Goal: Task Accomplishment & Management: Complete application form

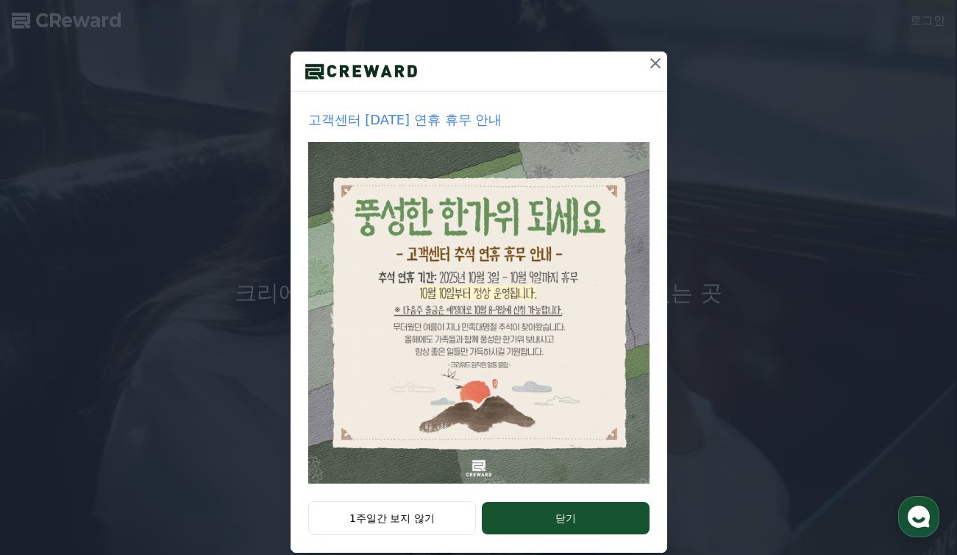
scroll to position [146, 0]
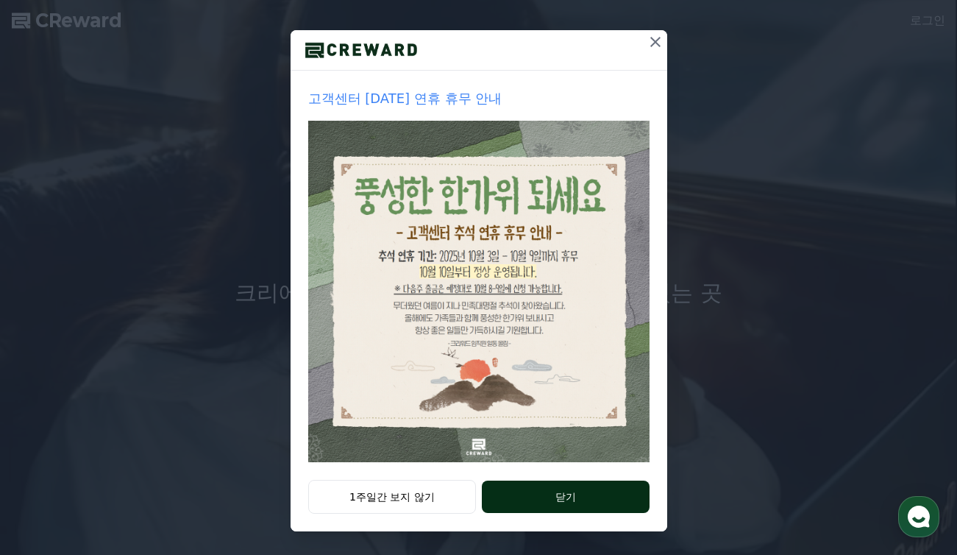
click at [599, 496] on button "닫기" at bounding box center [565, 496] width 167 height 32
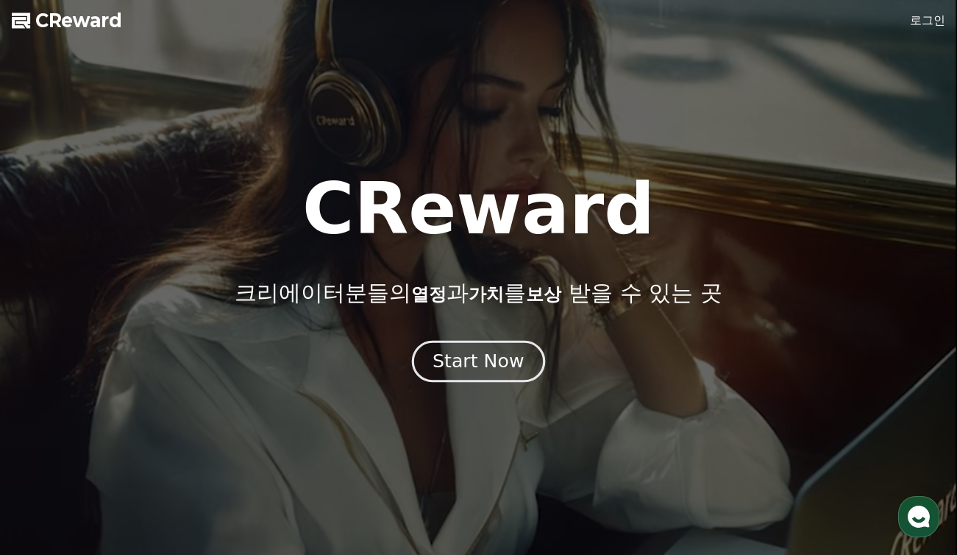
click at [486, 370] on div "Start Now" at bounding box center [477, 361] width 91 height 25
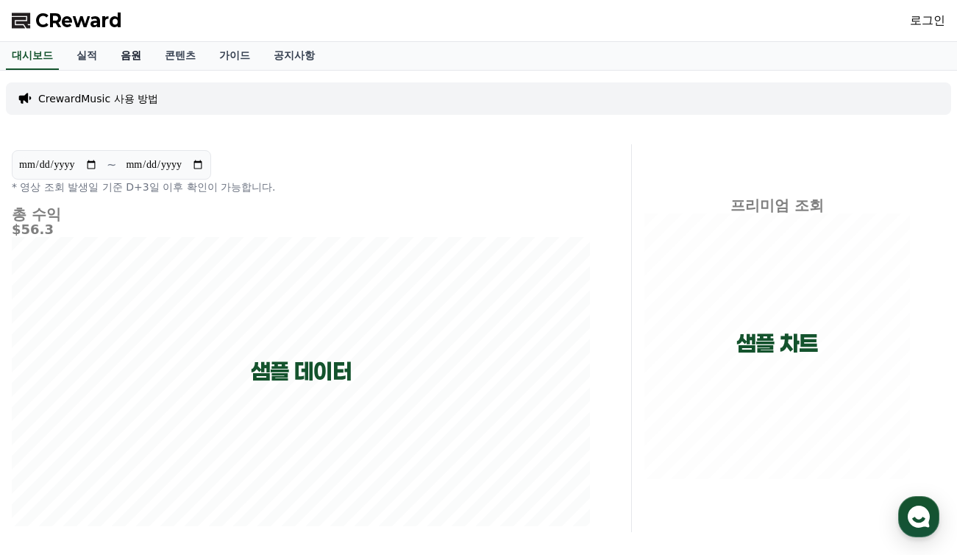
click at [116, 63] on link "음원" at bounding box center [131, 56] width 44 height 28
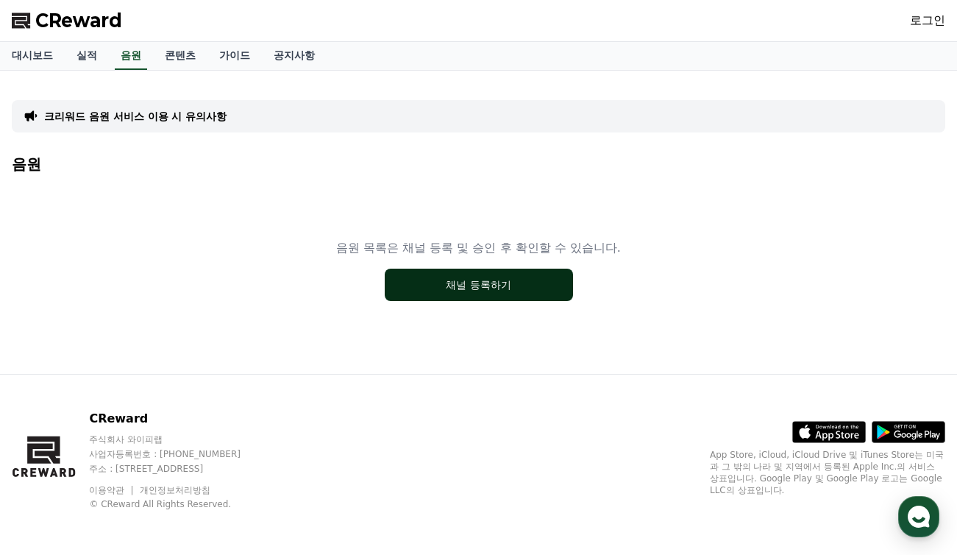
click at [447, 291] on button "채널 등록하기" at bounding box center [479, 284] width 188 height 32
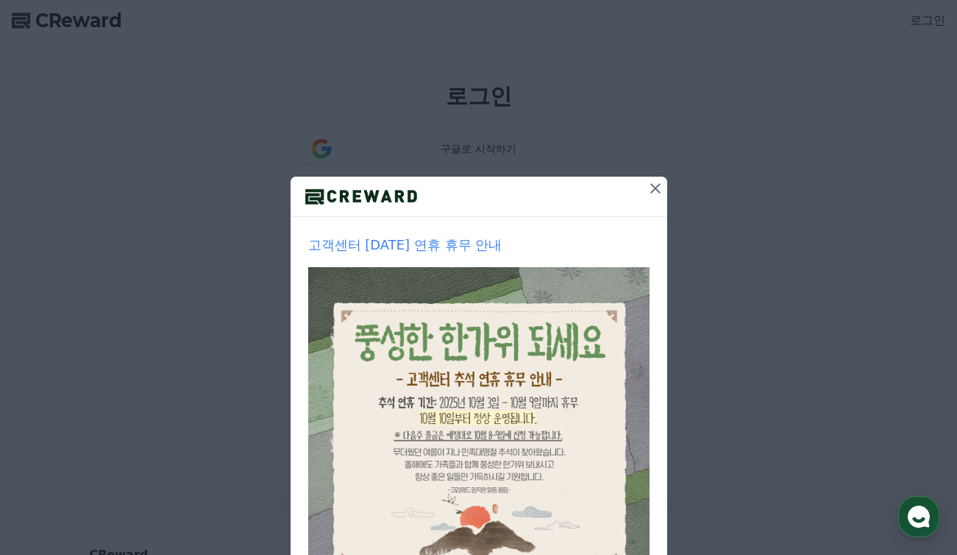
click at [651, 185] on icon at bounding box center [655, 188] width 18 height 18
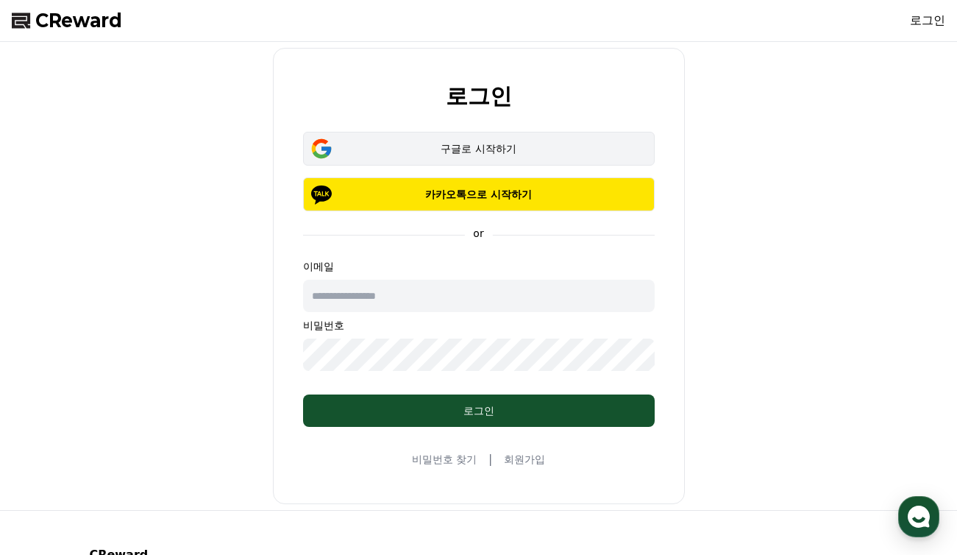
click at [474, 151] on div "구글로 시작하기" at bounding box center [478, 148] width 309 height 15
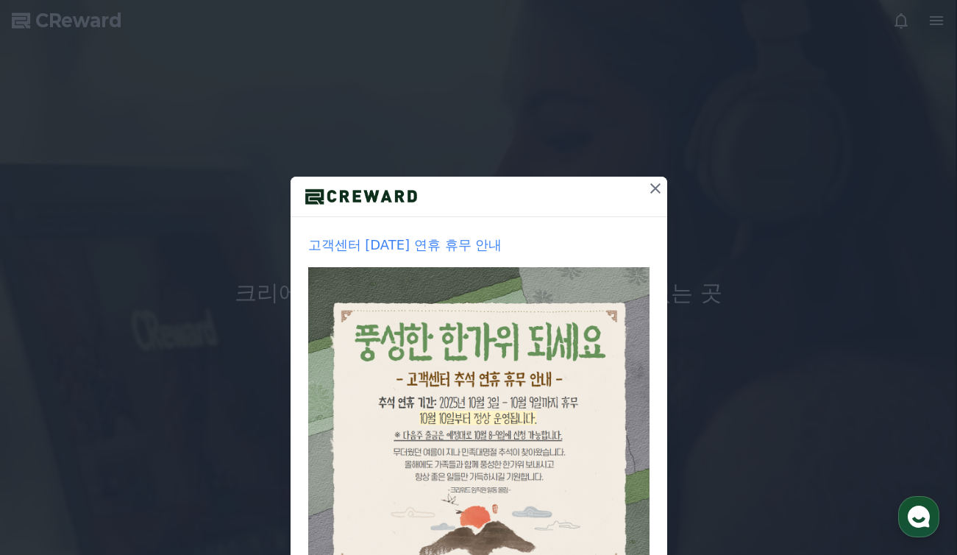
click at [647, 188] on icon at bounding box center [655, 188] width 18 height 18
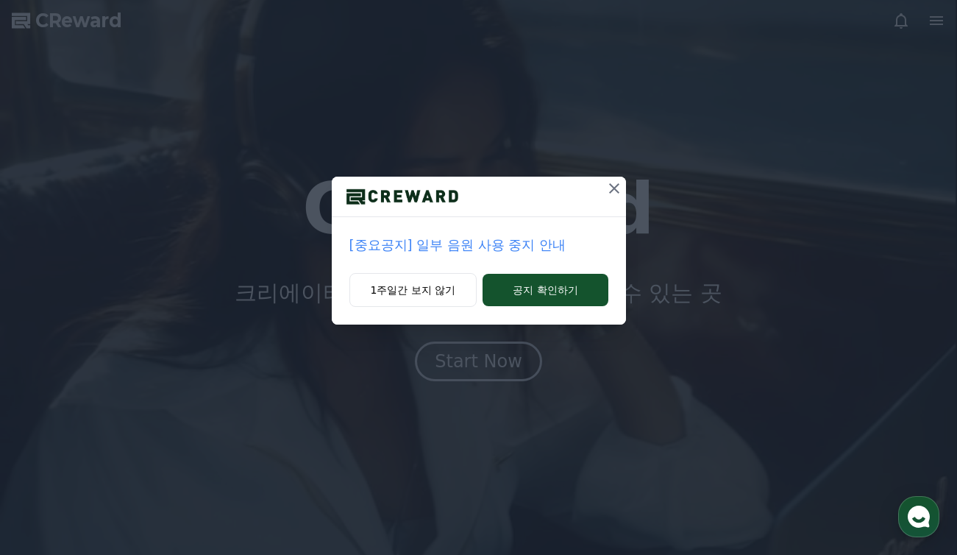
click at [620, 188] on icon at bounding box center [614, 188] width 18 height 18
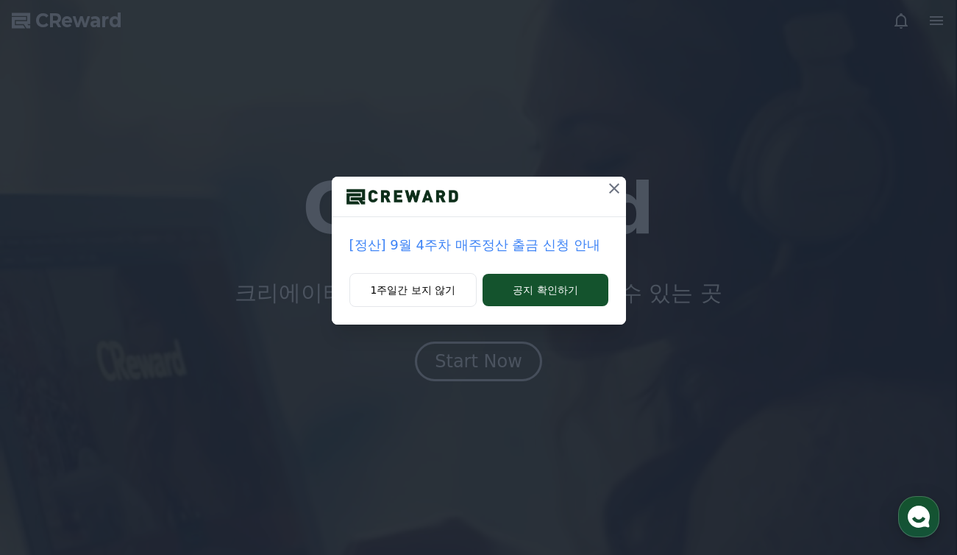
click at [613, 189] on icon at bounding box center [614, 188] width 10 height 10
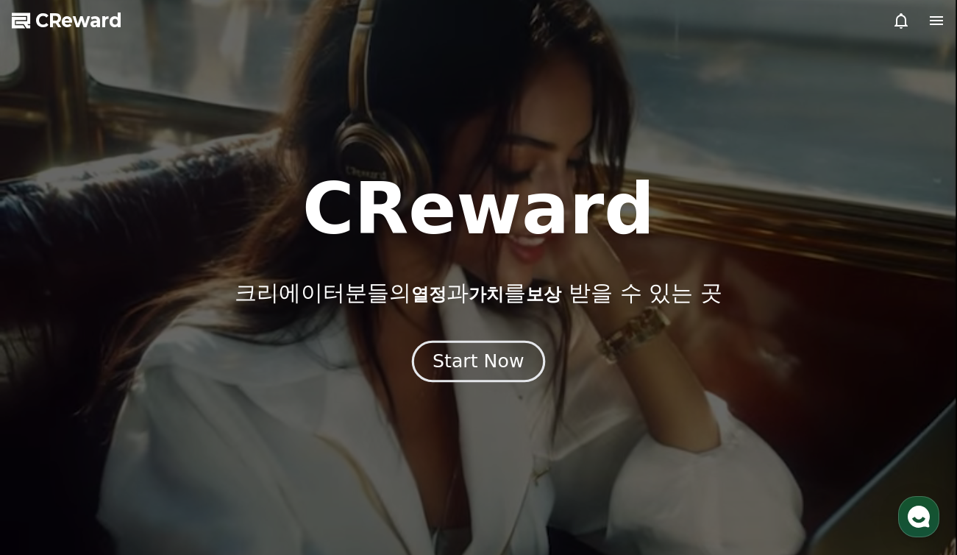
click at [494, 359] on div "Start Now" at bounding box center [477, 361] width 91 height 25
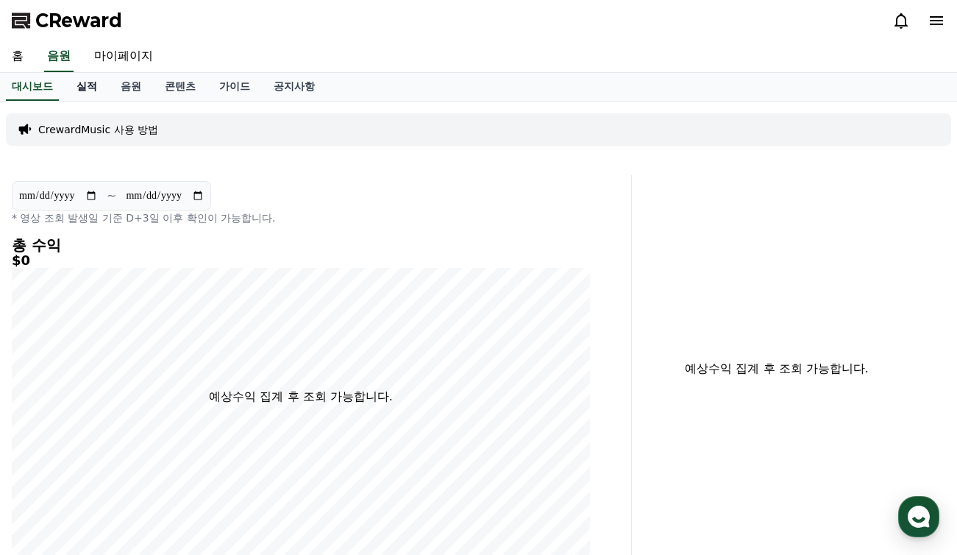
click at [85, 85] on link "실적" at bounding box center [87, 87] width 44 height 28
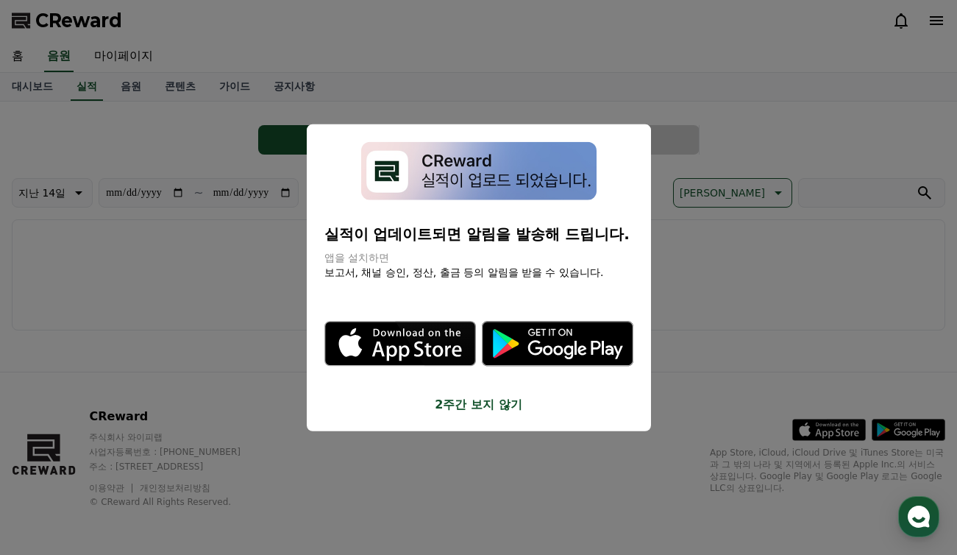
click at [463, 411] on button "2주간 보지 않기" at bounding box center [478, 404] width 309 height 18
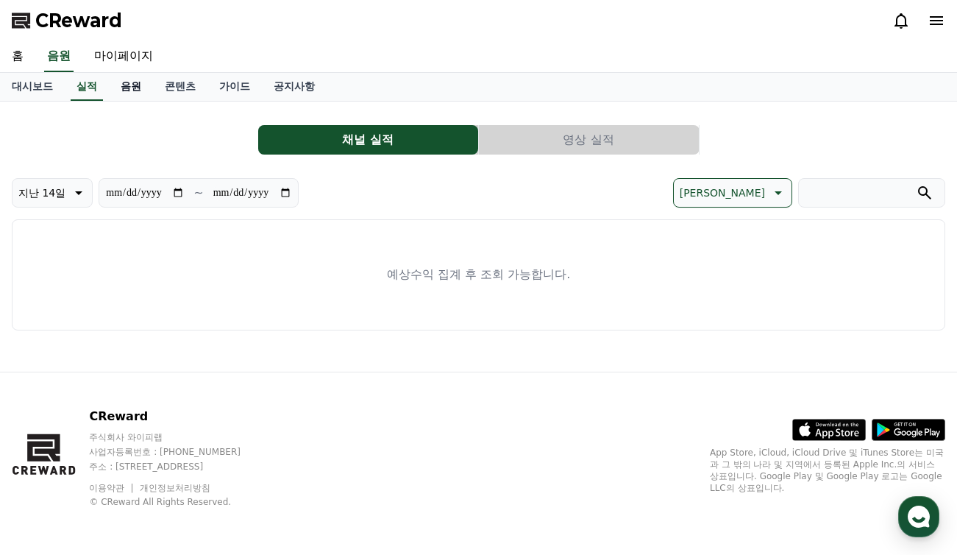
click at [118, 86] on link "음원" at bounding box center [131, 87] width 44 height 28
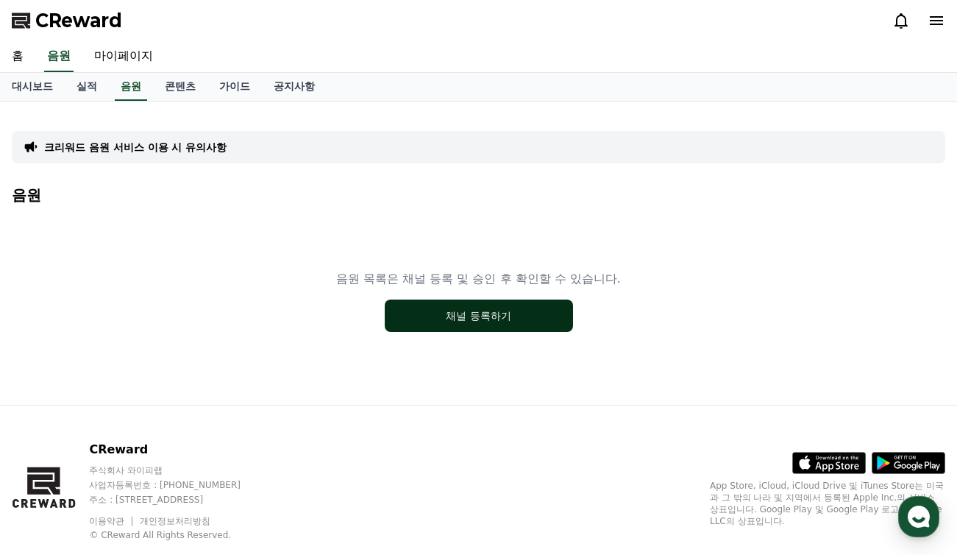
click at [466, 325] on button "채널 등록하기" at bounding box center [479, 315] width 188 height 32
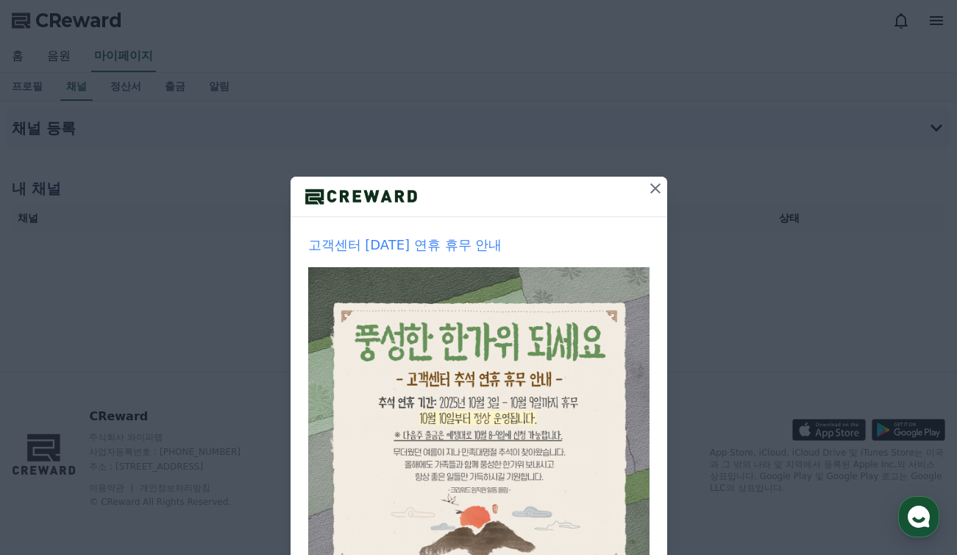
click at [646, 185] on icon at bounding box center [655, 188] width 18 height 18
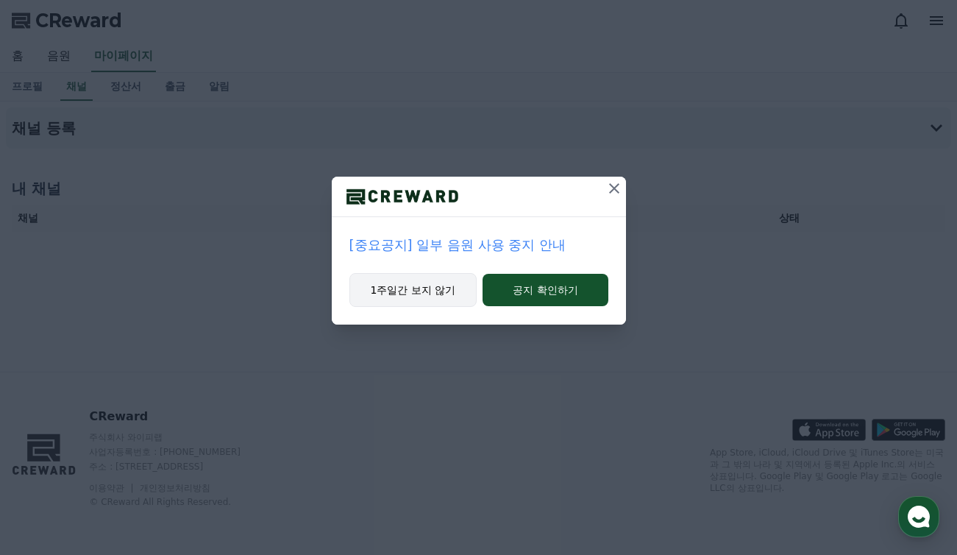
click at [411, 297] on button "1주일간 보지 않기" at bounding box center [413, 290] width 128 height 34
click at [451, 294] on button "1주일간 보지 않기" at bounding box center [413, 290] width 128 height 34
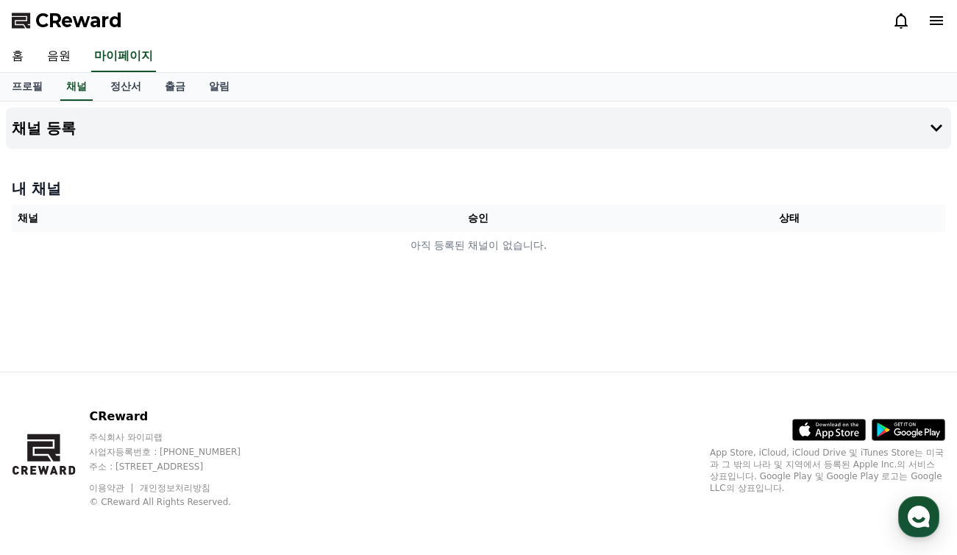
click at [943, 18] on icon at bounding box center [936, 21] width 18 height 18
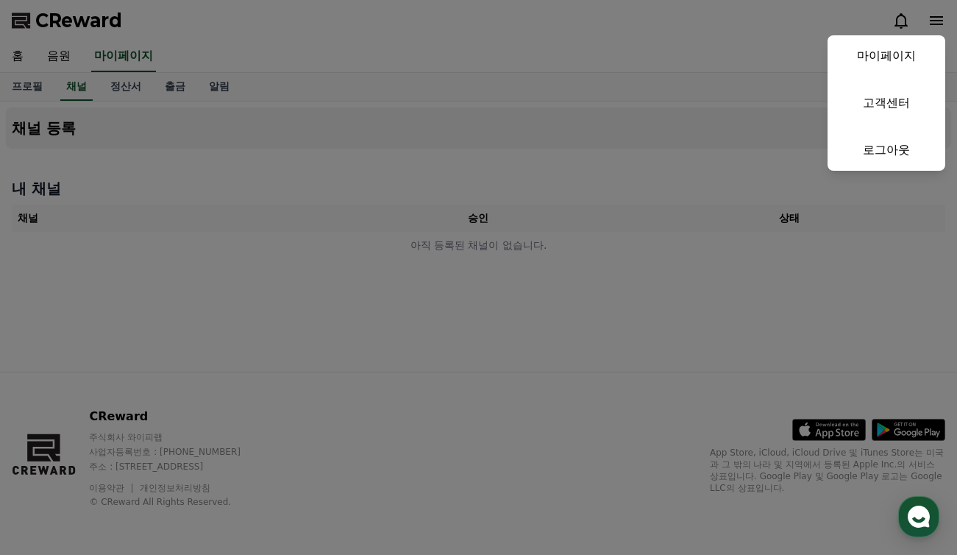
click at [32, 95] on button "close" at bounding box center [478, 277] width 957 height 555
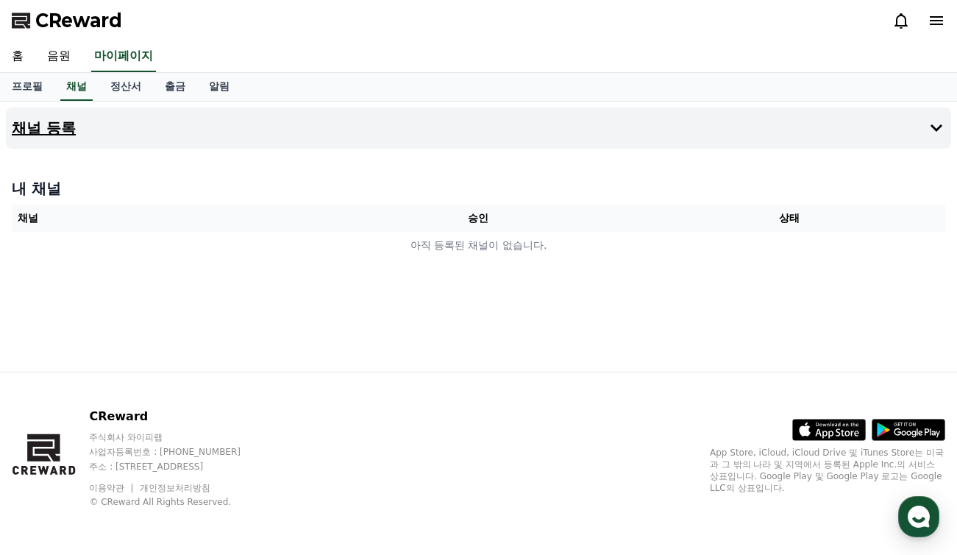
click at [30, 125] on h4 "채널 등록" at bounding box center [44, 128] width 64 height 16
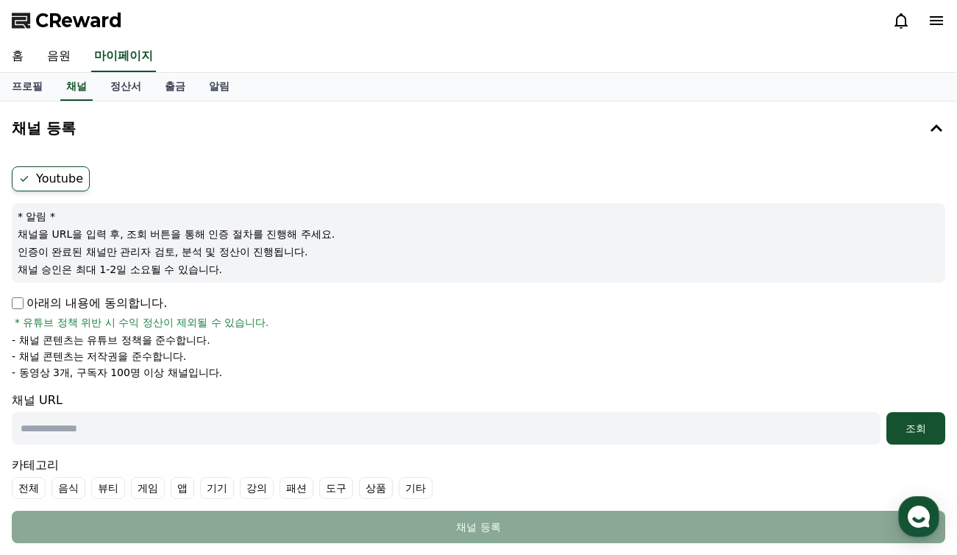
click at [32, 176] on label "Youtube" at bounding box center [51, 178] width 78 height 25
click at [26, 176] on icon at bounding box center [24, 179] width 12 height 12
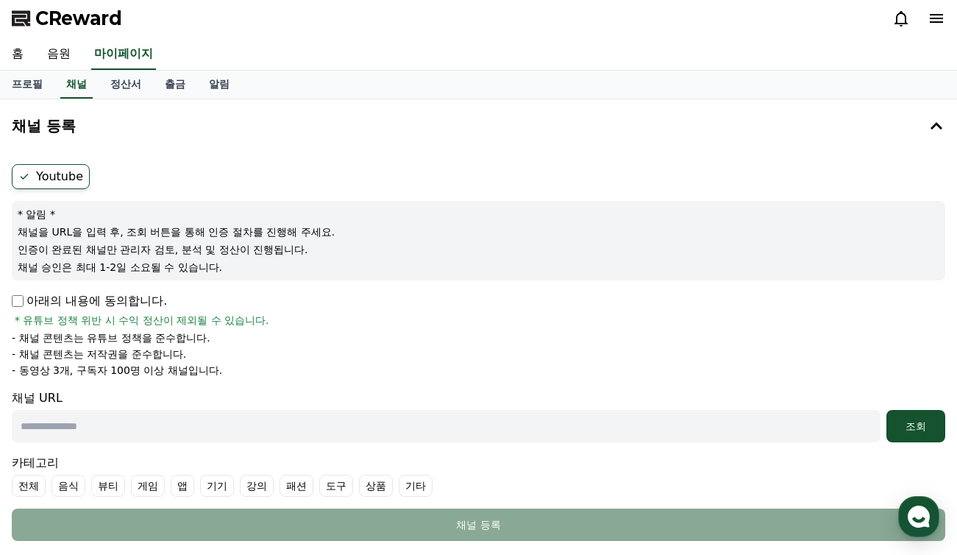
scroll to position [3, 0]
click at [10, 299] on div "Youtube * 알림 * 채널을 URL을 입력 후, 조회 버튼을 통해 인증 절차를 진행해 주세요. 인증이 완료된 채널만 관리자 검토, 분석 …" at bounding box center [478, 351] width 945 height 388
click at [71, 175] on label "Youtube" at bounding box center [51, 175] width 78 height 25
click at [160, 429] on input "text" at bounding box center [446, 425] width 869 height 32
paste input "**********"
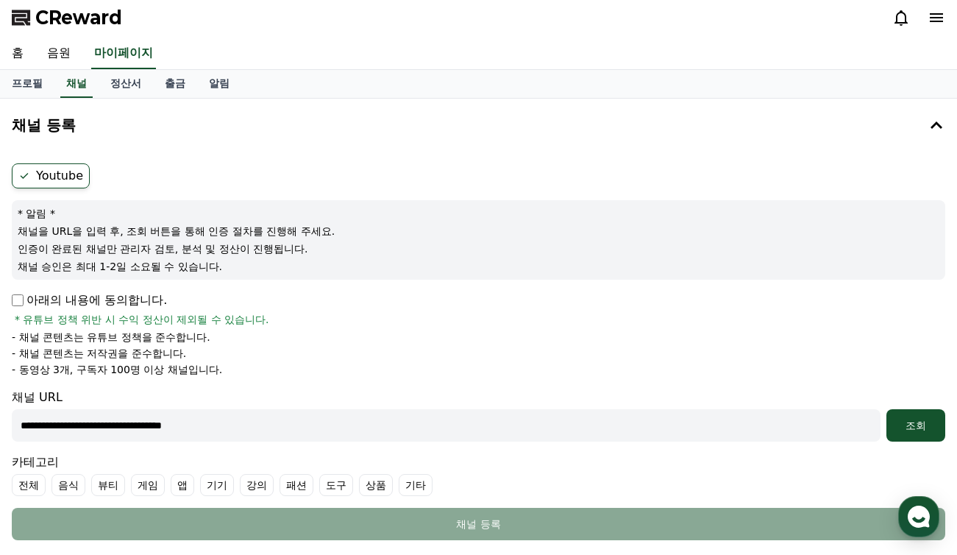
type input "**********"
click at [949, 430] on div "**********" at bounding box center [478, 351] width 945 height 388
click at [936, 428] on div "조회" at bounding box center [915, 425] width 47 height 15
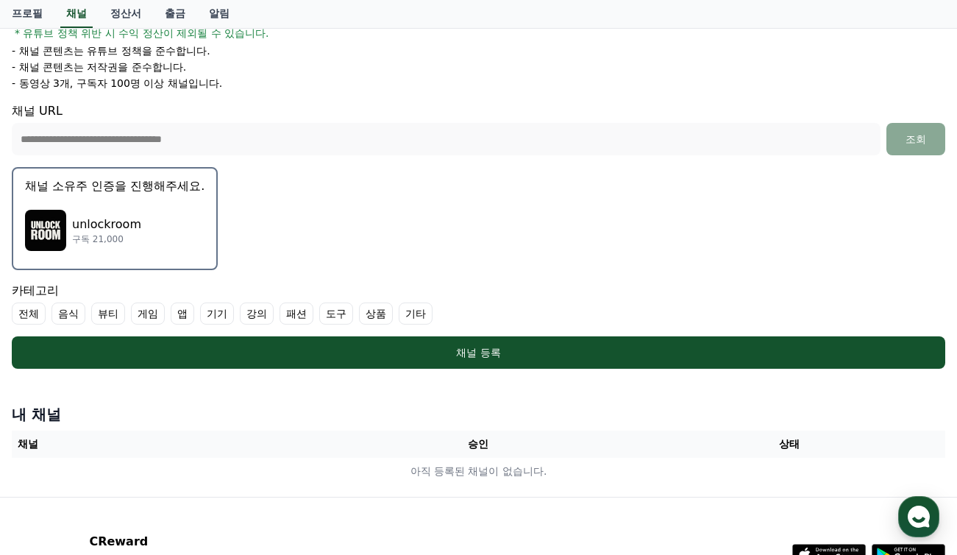
scroll to position [291, 0]
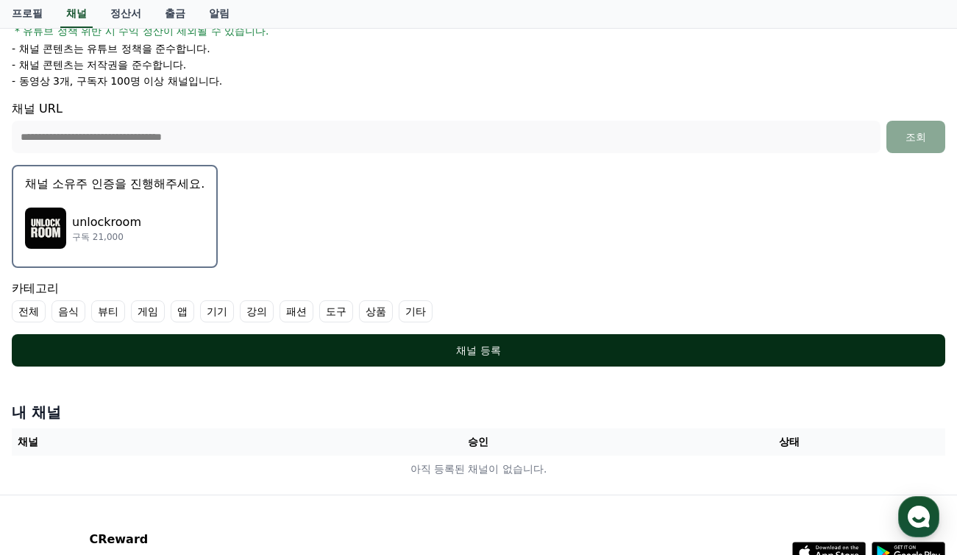
click at [496, 357] on button "채널 등록" at bounding box center [478, 350] width 933 height 32
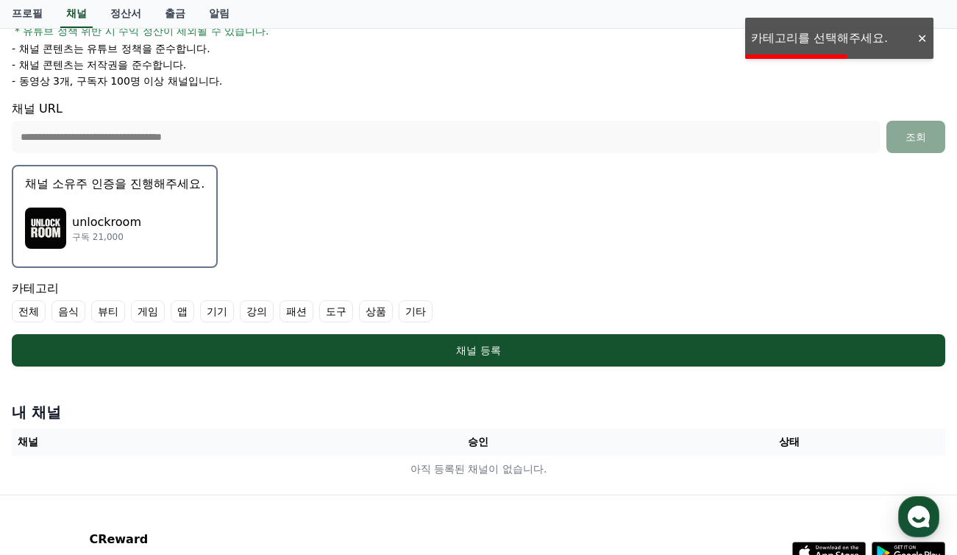
click at [70, 313] on label "음식" at bounding box center [68, 311] width 34 height 22
click at [70, 313] on label "음식" at bounding box center [76, 311] width 51 height 22
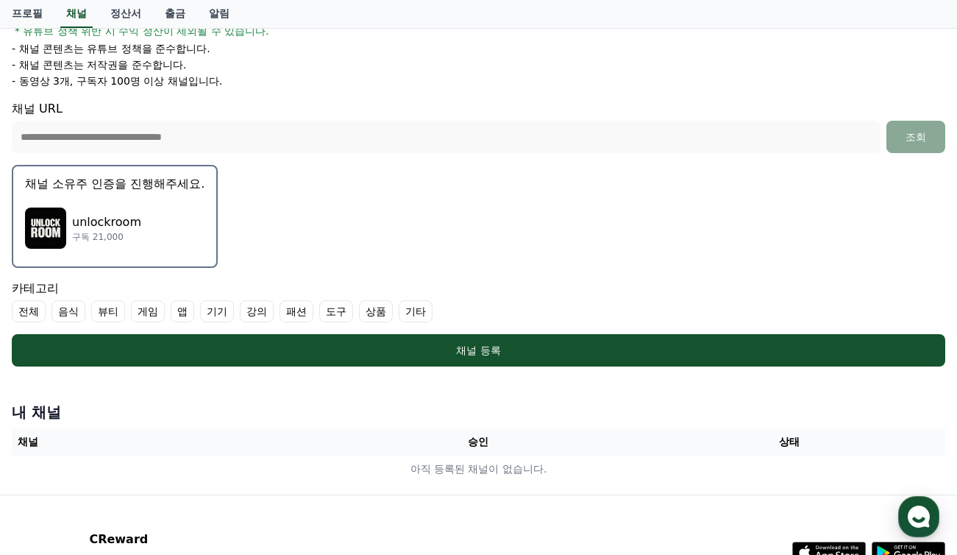
click at [399, 313] on label "기타" at bounding box center [416, 311] width 34 height 22
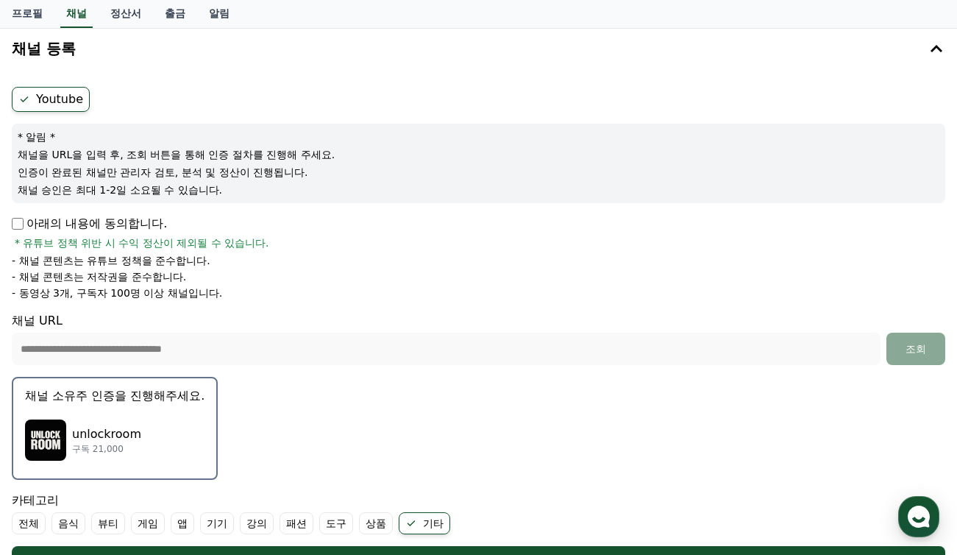
scroll to position [115, 0]
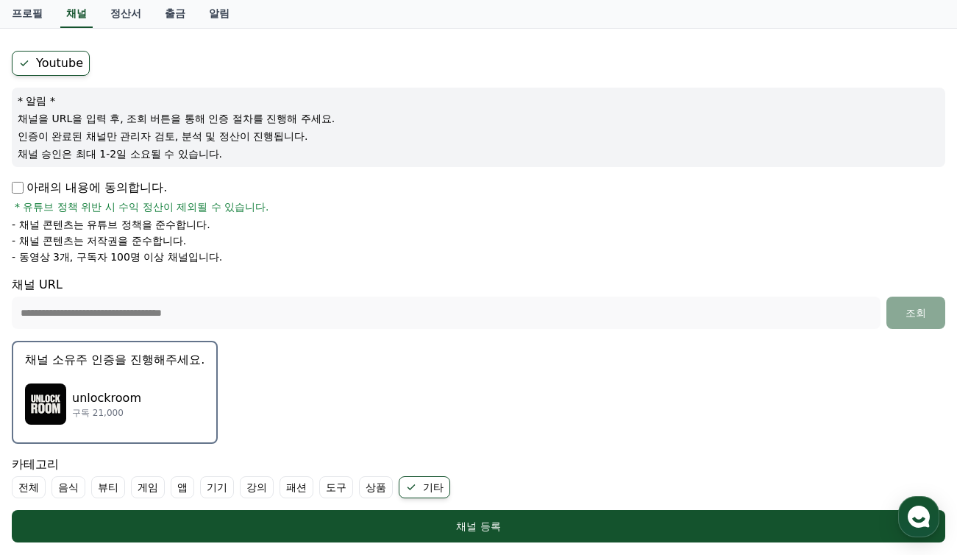
click at [96, 399] on p "unlockroom" at bounding box center [106, 398] width 69 height 18
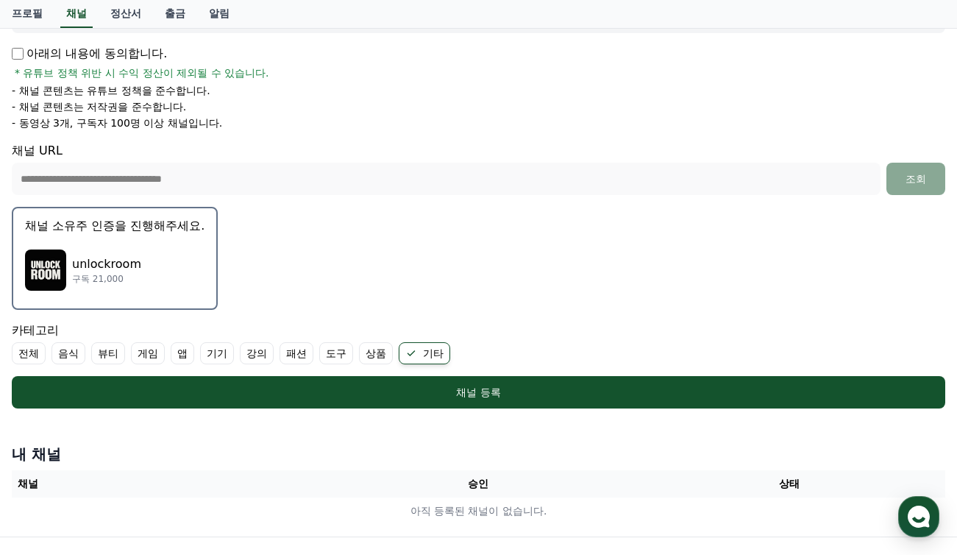
scroll to position [414, 0]
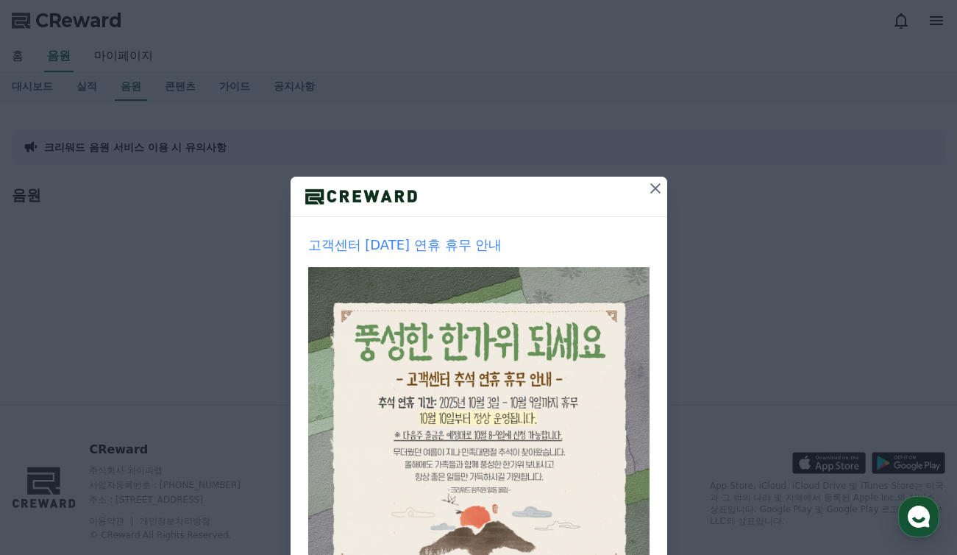
click at [652, 185] on icon at bounding box center [655, 188] width 10 height 10
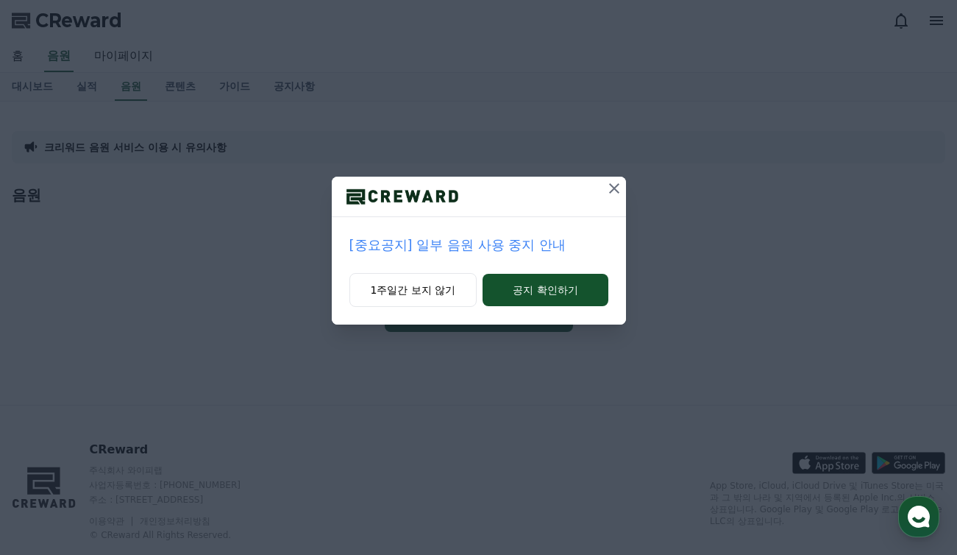
click at [614, 190] on icon at bounding box center [614, 188] width 10 height 10
click at [616, 188] on icon at bounding box center [614, 188] width 18 height 18
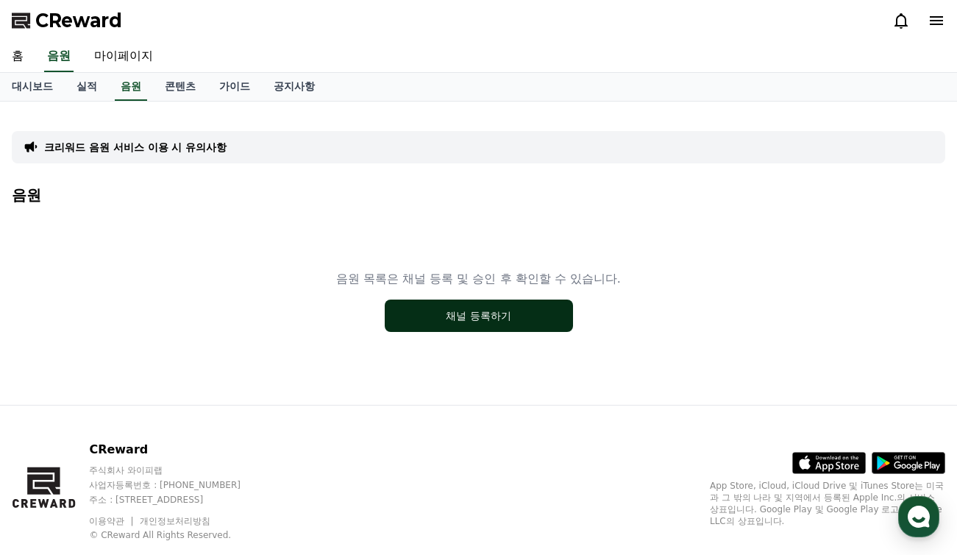
click at [510, 327] on button "채널 등록하기" at bounding box center [479, 315] width 188 height 32
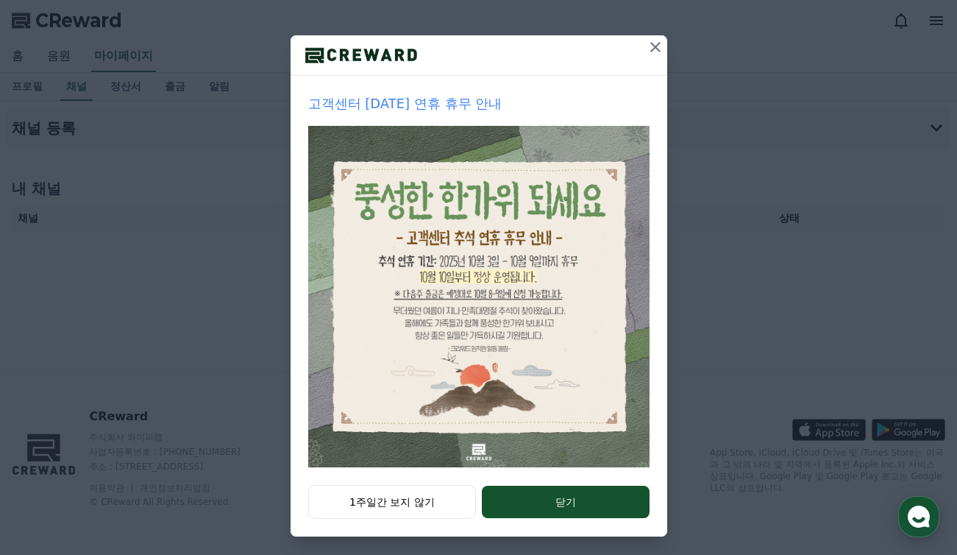
scroll to position [146, 0]
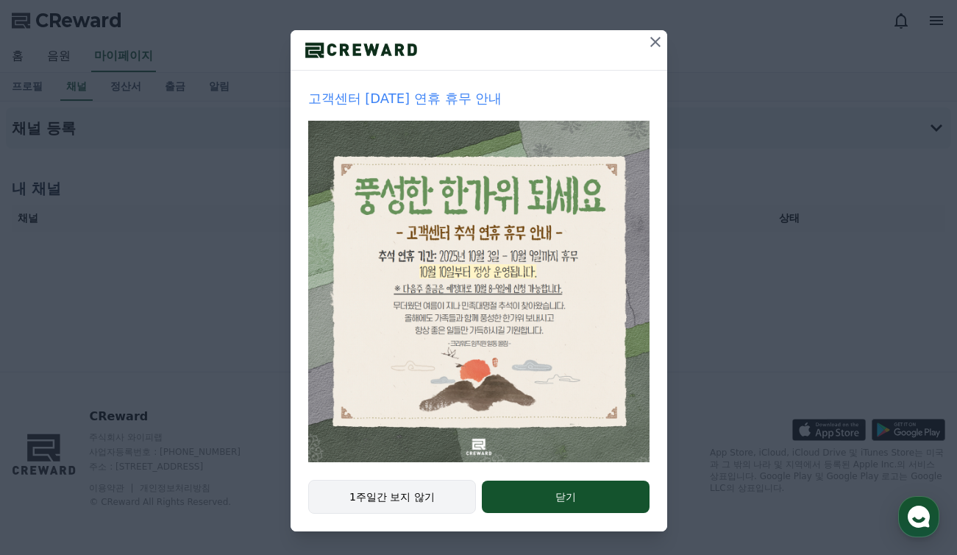
click at [391, 498] on button "1주일간 보지 않기" at bounding box center [392, 497] width 168 height 34
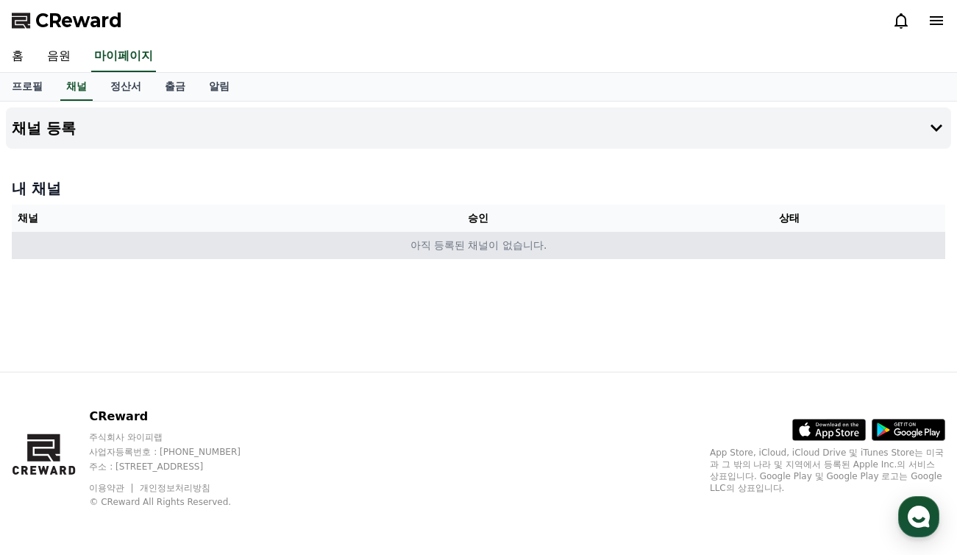
click at [463, 257] on td "아직 등록된 채널이 없습니다." at bounding box center [478, 245] width 933 height 27
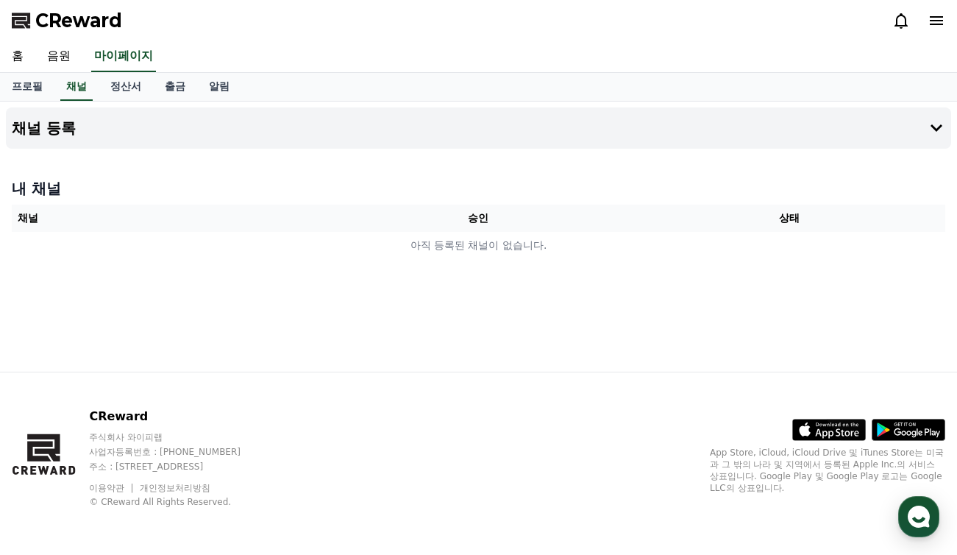
click at [457, 218] on th "승인" at bounding box center [478, 217] width 311 height 27
click at [763, 135] on button "채널 등록" at bounding box center [478, 127] width 945 height 41
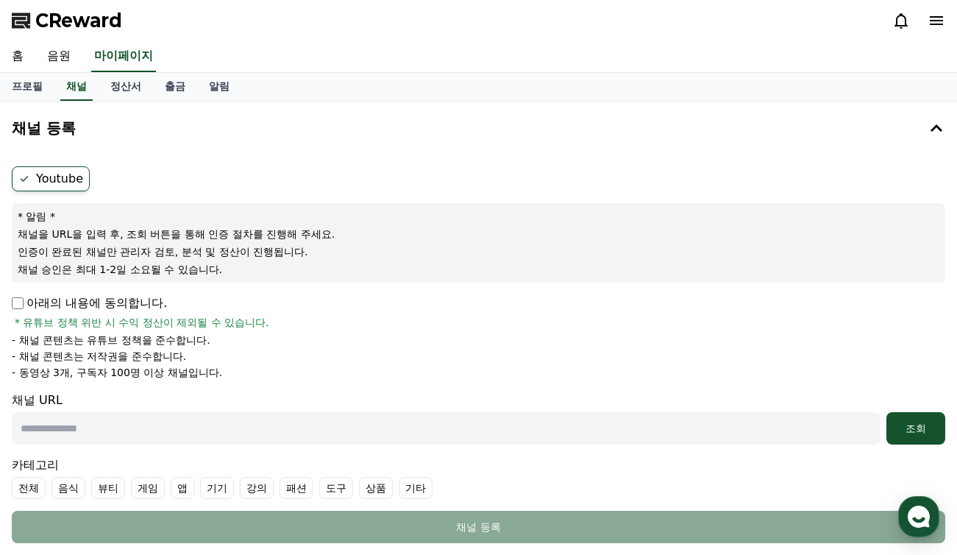
click at [124, 421] on input "text" at bounding box center [446, 428] width 869 height 32
paste input "**********"
type input "**********"
click at [899, 438] on button "조회" at bounding box center [915, 428] width 59 height 32
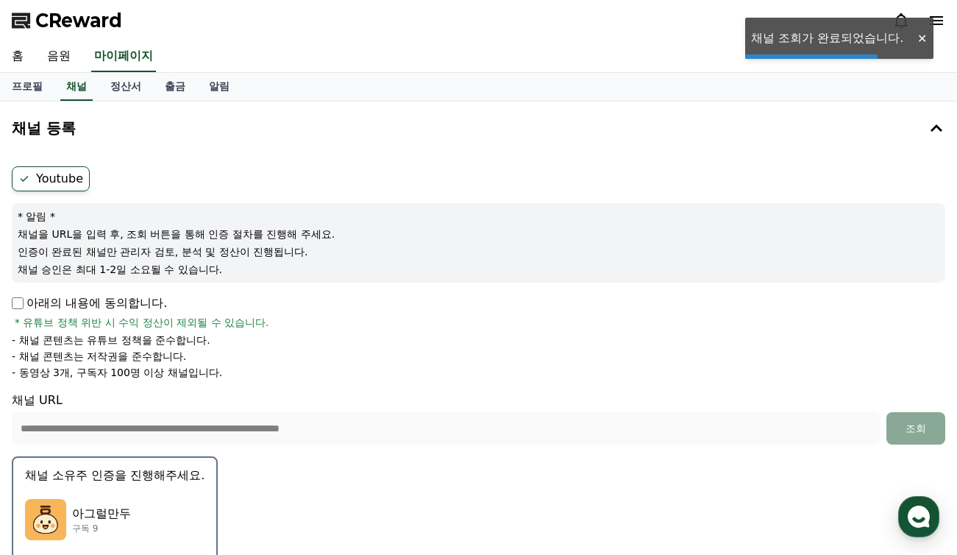
scroll to position [414, 0]
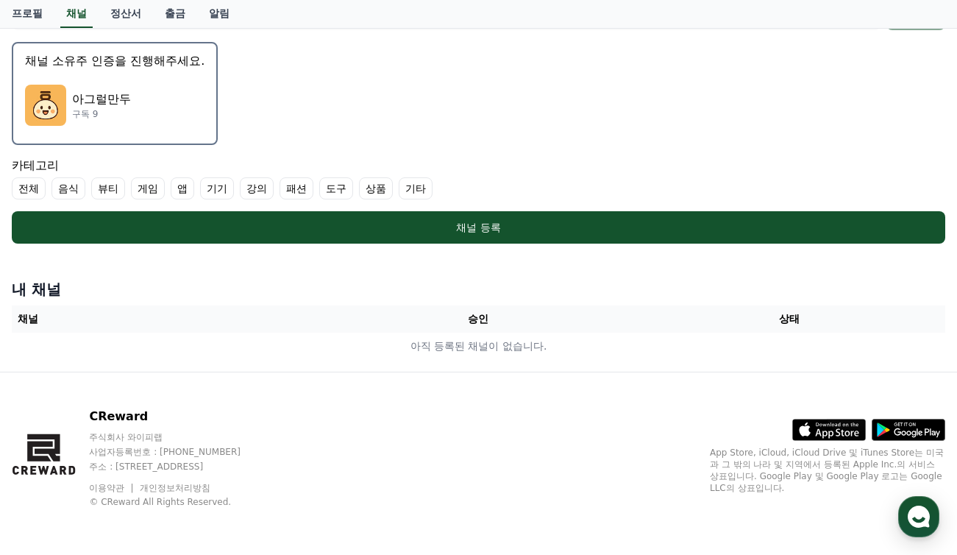
click at [66, 193] on label "음식" at bounding box center [68, 188] width 34 height 22
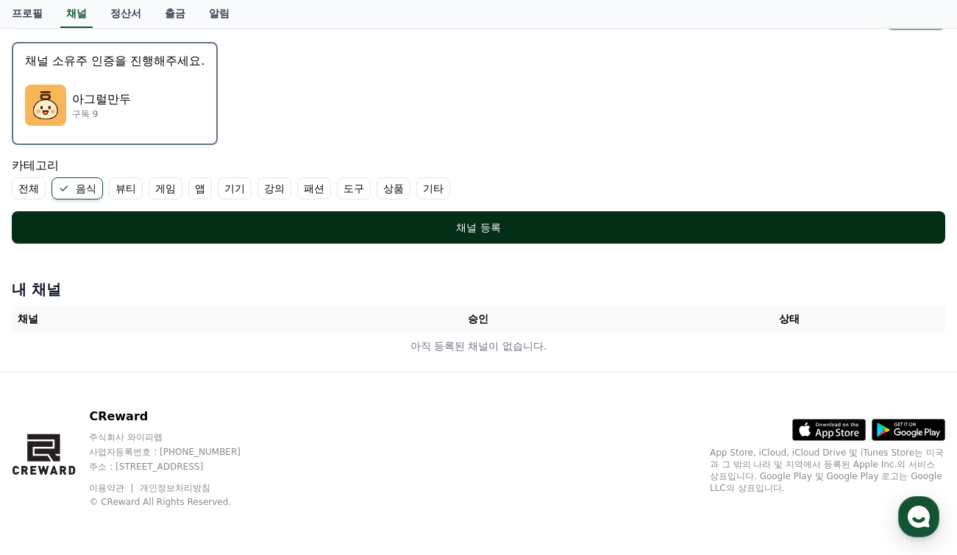
click at [488, 228] on div "채널 등록" at bounding box center [478, 227] width 874 height 15
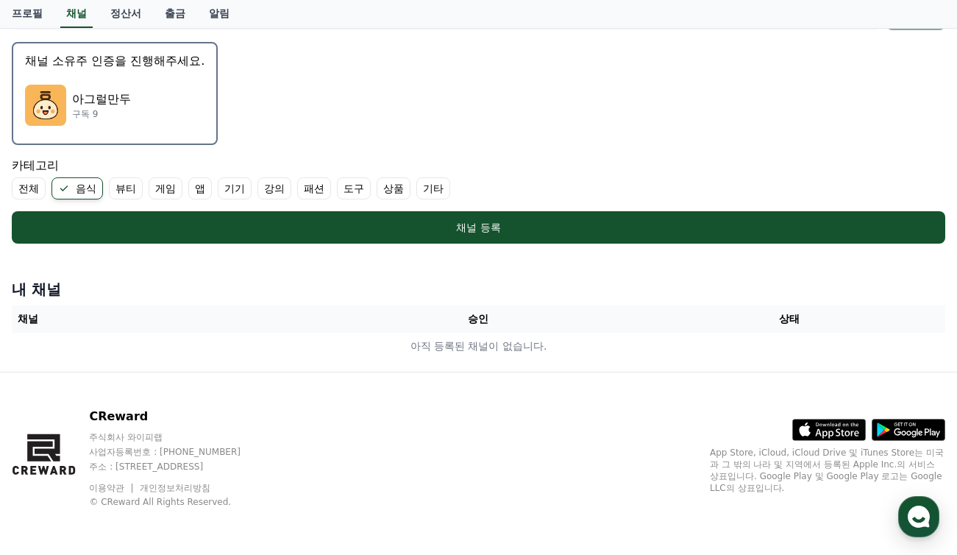
click at [468, 321] on th "승인" at bounding box center [478, 318] width 311 height 27
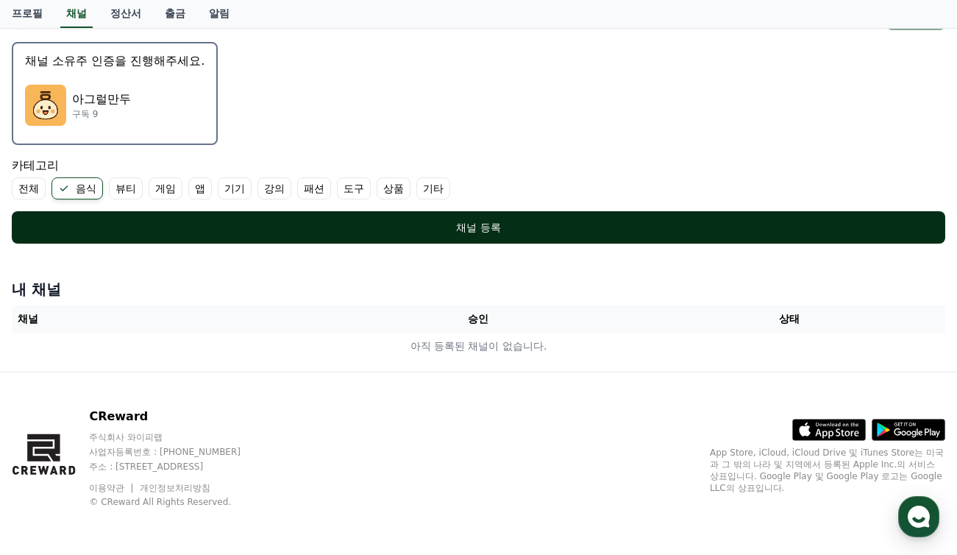
click at [500, 222] on div "채널 등록" at bounding box center [478, 227] width 874 height 15
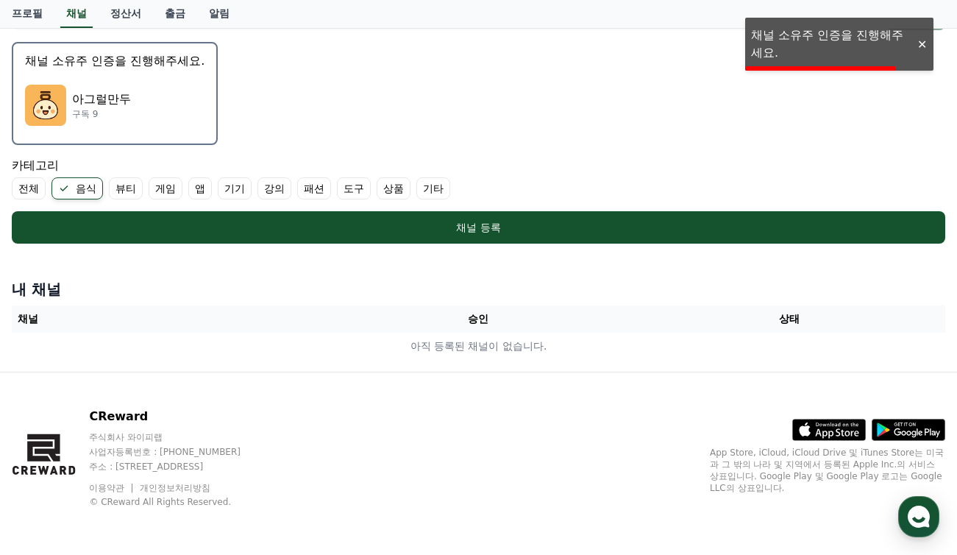
click at [924, 41] on div at bounding box center [922, 45] width 24 height 14
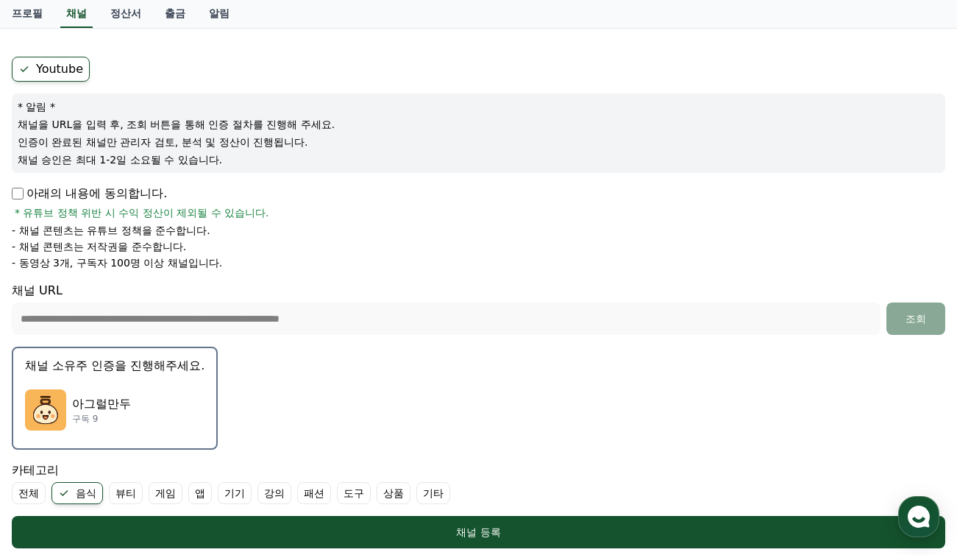
scroll to position [109, 0]
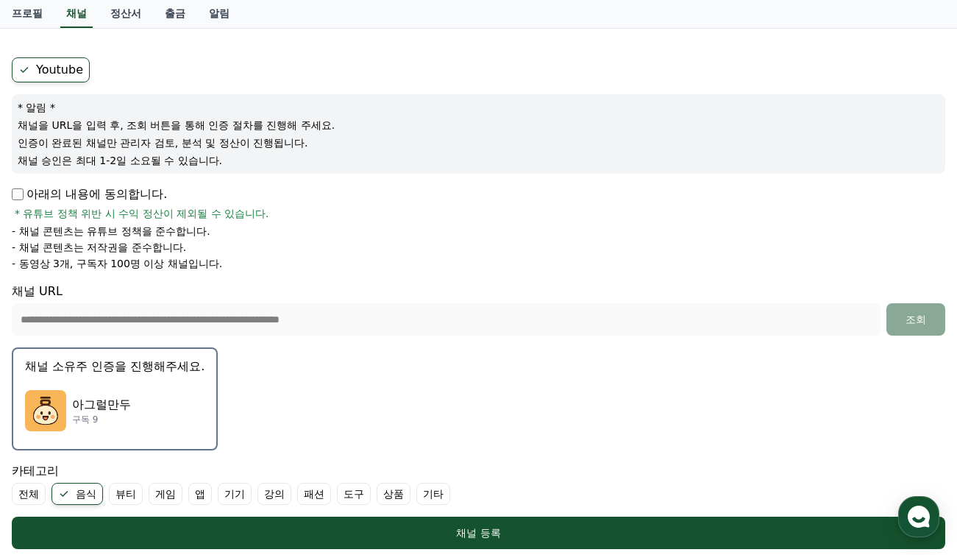
drag, startPoint x: 72, startPoint y: 263, endPoint x: 227, endPoint y: 272, distance: 154.7
click at [227, 272] on form "**********" at bounding box center [478, 302] width 933 height 491
click at [304, 262] on li "- 동영상 3개, 구독자 100명 이상 채널입니다." at bounding box center [478, 263] width 933 height 15
